Goal: Share content: Share content

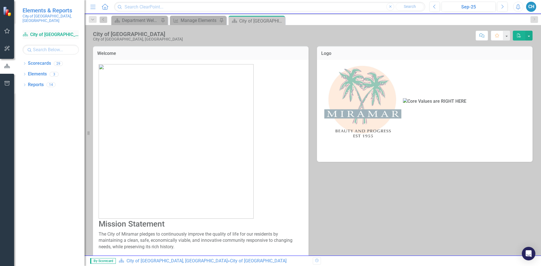
click at [47, 32] on link "Scorecard City of [GEOGRAPHIC_DATA], [GEOGRAPHIC_DATA]" at bounding box center [51, 35] width 56 height 6
click at [32, 32] on link "Scorecard City of [GEOGRAPHIC_DATA], [GEOGRAPHIC_DATA]" at bounding box center [51, 35] width 56 height 6
click at [67, 32] on link "Scorecard City of [GEOGRAPHIC_DATA], [GEOGRAPHIC_DATA]" at bounding box center [51, 35] width 56 height 6
click at [131, 20] on div "Department Welcome" at bounding box center [140, 20] width 37 height 7
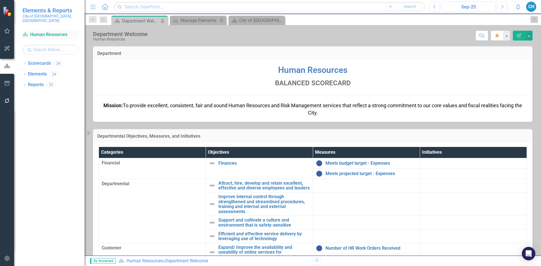
click at [53, 32] on link "Scorecard Human Resources" at bounding box center [51, 35] width 56 height 6
click at [46, 32] on link "Scorecard Human Resources" at bounding box center [51, 35] width 56 height 6
click at [38, 60] on link "Scorecards" at bounding box center [39, 63] width 23 height 6
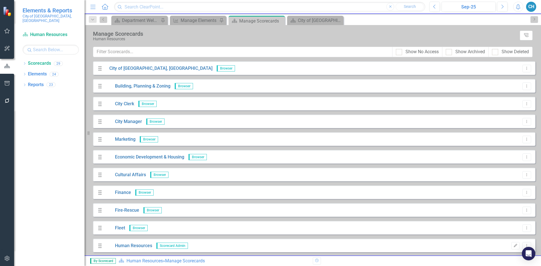
click at [178, 246] on span "Scorecard Admin" at bounding box center [172, 246] width 32 height 6
click at [139, 245] on link "Human Resources" at bounding box center [128, 246] width 47 height 6
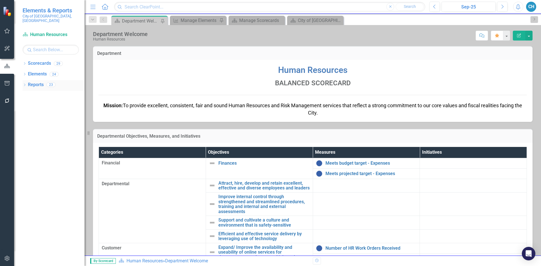
click at [35, 82] on link "Reports" at bounding box center [36, 85] width 16 height 6
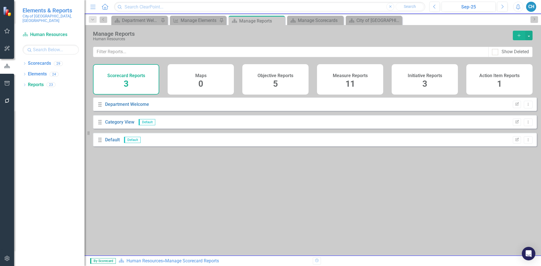
click at [127, 79] on span "3" at bounding box center [126, 84] width 5 height 10
click at [125, 83] on span "3" at bounding box center [126, 84] width 5 height 10
click at [346, 81] on span "11" at bounding box center [350, 84] width 10 height 10
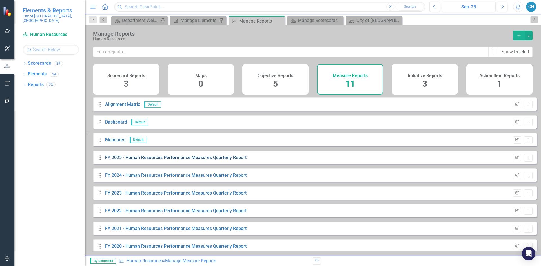
click at [150, 160] on link "FY 2025 - Human Resources Performance Measures Quarterly Report" at bounding box center [175, 157] width 141 height 5
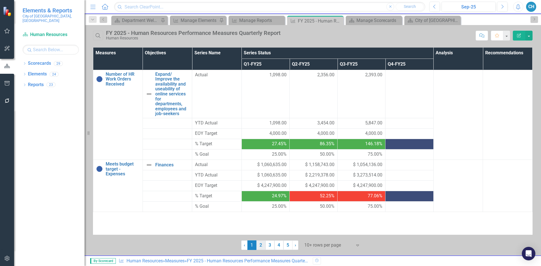
click at [261, 245] on link "2" at bounding box center [260, 246] width 9 height 10
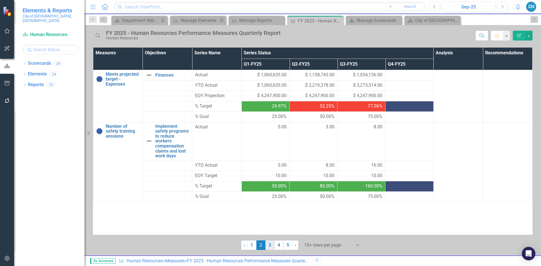
click at [270, 246] on link "3" at bounding box center [269, 246] width 9 height 10
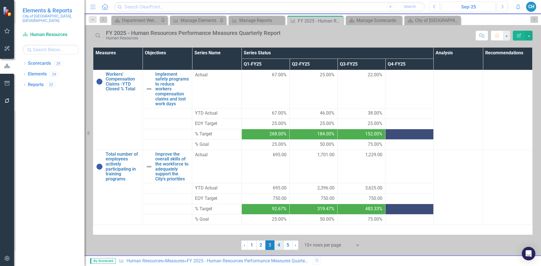
click at [278, 244] on link "4" at bounding box center [278, 246] width 9 height 10
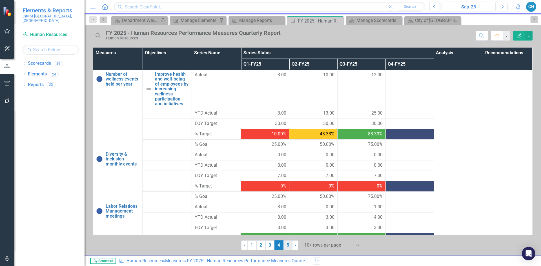
click at [287, 246] on link "5" at bounding box center [287, 246] width 9 height 10
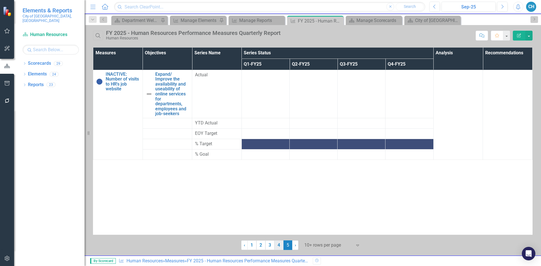
click at [279, 247] on link "4" at bounding box center [278, 246] width 9 height 10
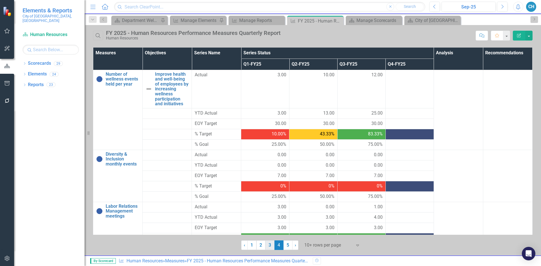
click at [268, 245] on link "3" at bounding box center [269, 246] width 9 height 10
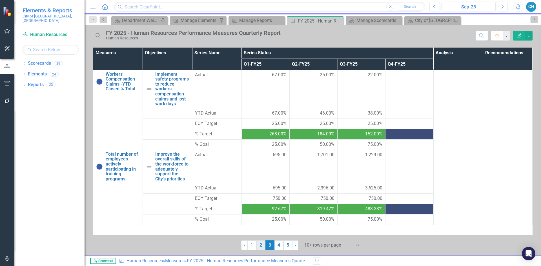
click at [259, 245] on link "2" at bounding box center [260, 246] width 9 height 10
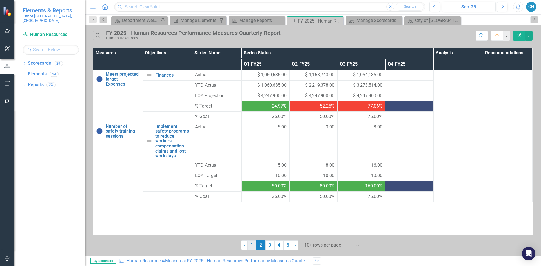
click at [252, 245] on link "1" at bounding box center [251, 246] width 9 height 10
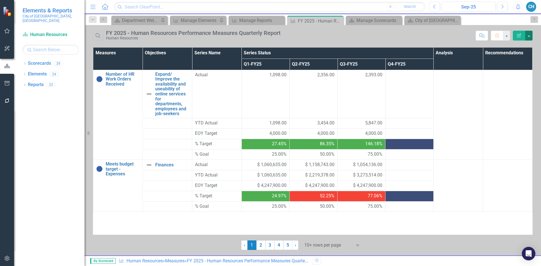
click at [527, 35] on button "button" at bounding box center [528, 36] width 7 height 10
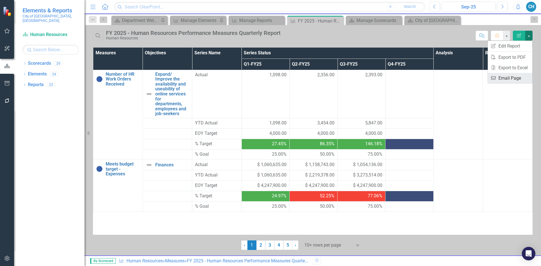
click at [510, 77] on link "Email Email Page" at bounding box center [510, 78] width 45 height 10
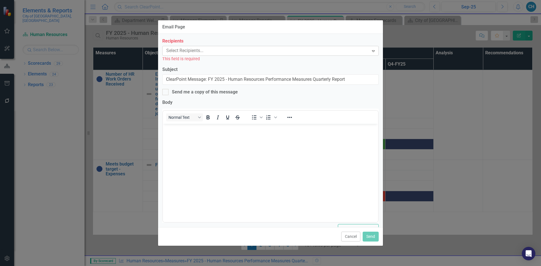
click at [175, 51] on div at bounding box center [266, 51] width 205 height 8
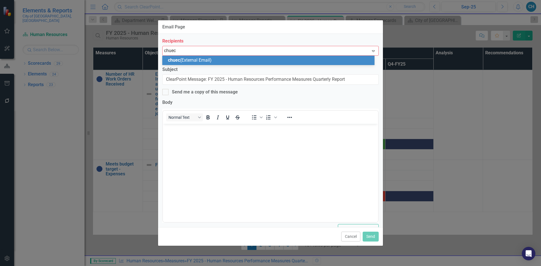
type input "chueck"
click at [186, 58] on span "chueck (External Email)" at bounding box center [191, 59] width 46 height 5
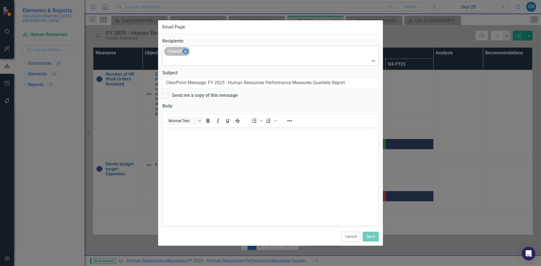
click at [187, 52] on icon "Remove chueck" at bounding box center [185, 51] width 5 height 7
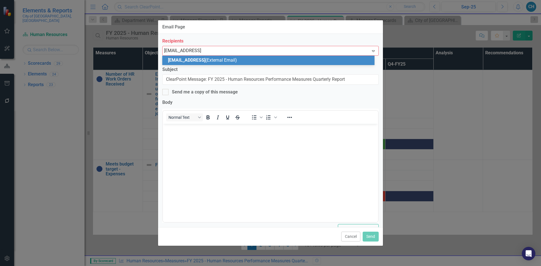
type input "[EMAIL_ADDRESS][DOMAIN_NAME]"
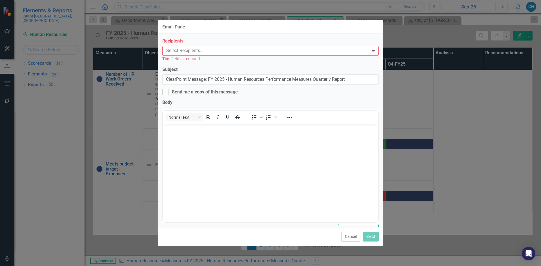
click at [224, 54] on div at bounding box center [266, 51] width 205 height 8
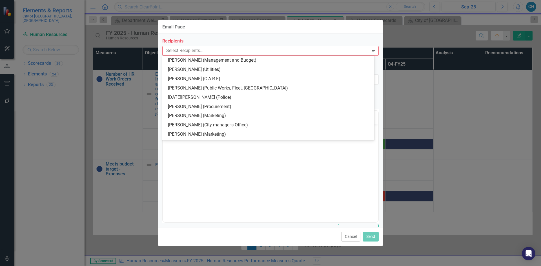
click at [165, 50] on div at bounding box center [266, 51] width 205 height 8
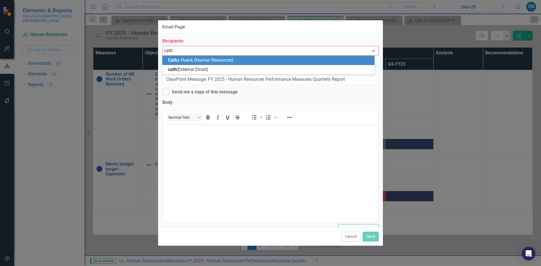
type input "[PERSON_NAME]"
click at [179, 61] on span "[PERSON_NAME]" at bounding box center [185, 59] width 34 height 5
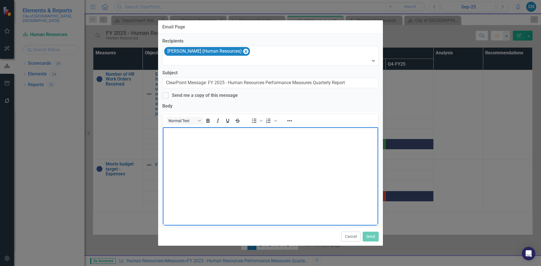
click at [172, 136] on body "Rich Text Area. Press ALT-0 for help." at bounding box center [270, 169] width 215 height 85
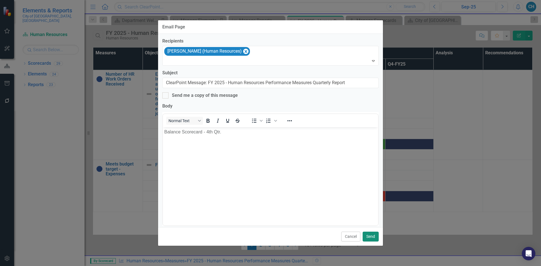
click at [369, 234] on button "Send" at bounding box center [371, 237] width 16 height 10
